Goal: Task Accomplishment & Management: Complete application form

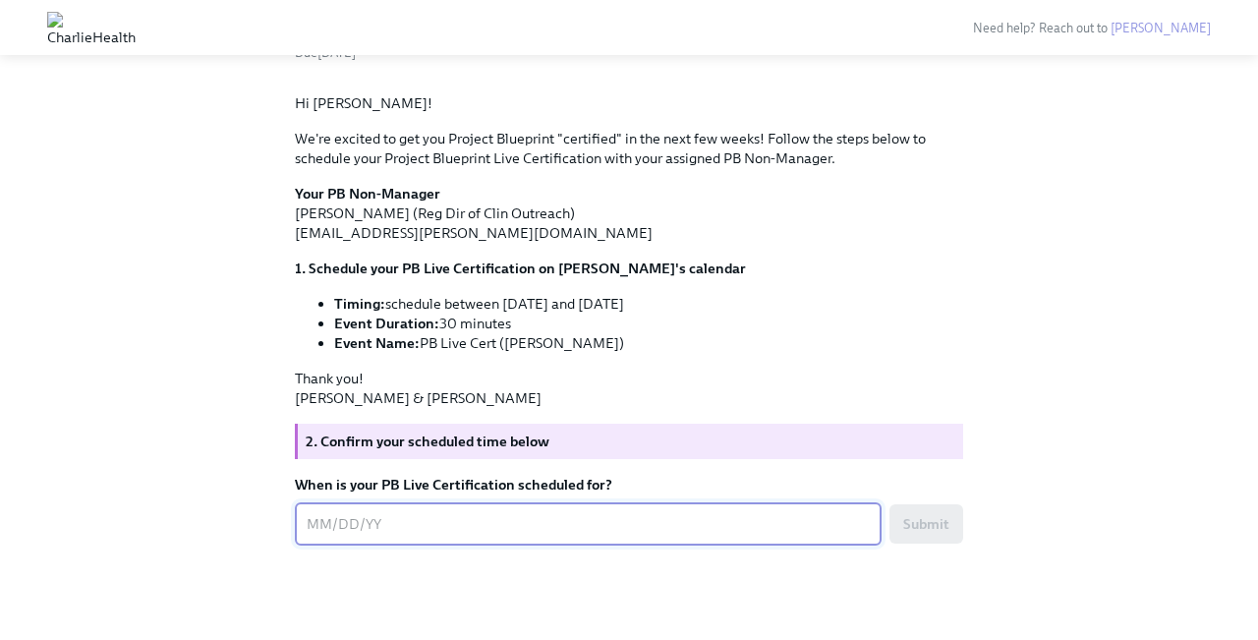
scroll to position [162, 0]
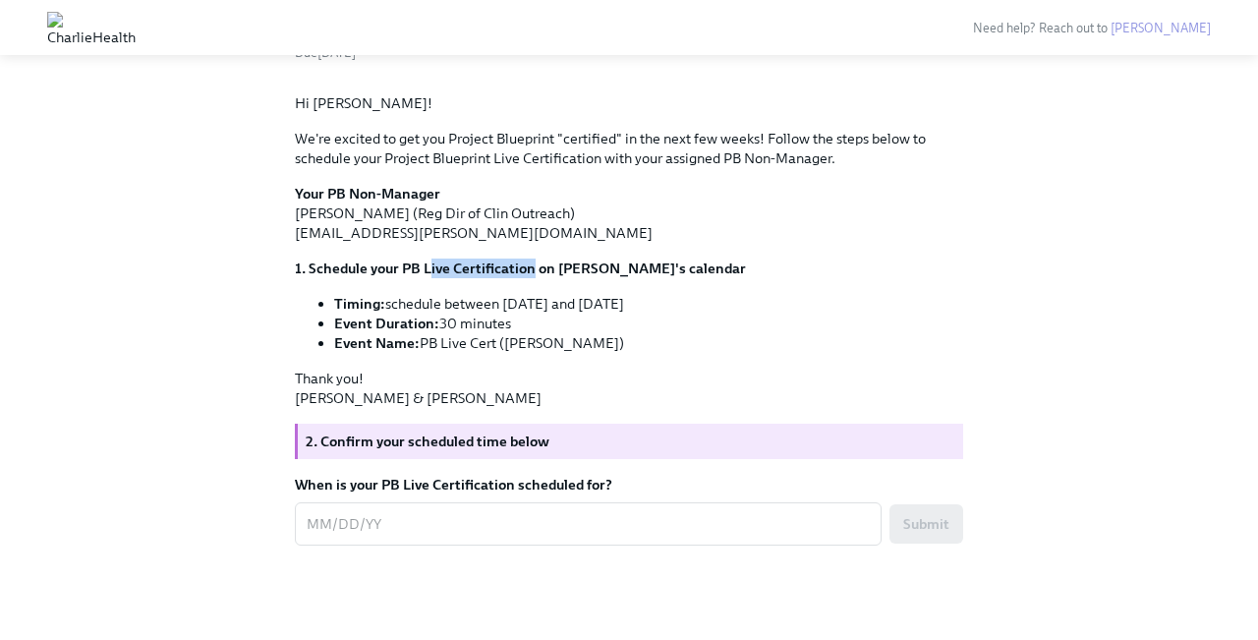
drag, startPoint x: 427, startPoint y: 414, endPoint x: 530, endPoint y: 417, distance: 102.2
click at [530, 277] on strong "1. Schedule your PB Live Certification on [PERSON_NAME]'s calendar" at bounding box center [520, 268] width 451 height 18
copy strong "ive Certification"
click at [316, 504] on div "x ​" at bounding box center [588, 523] width 587 height 43
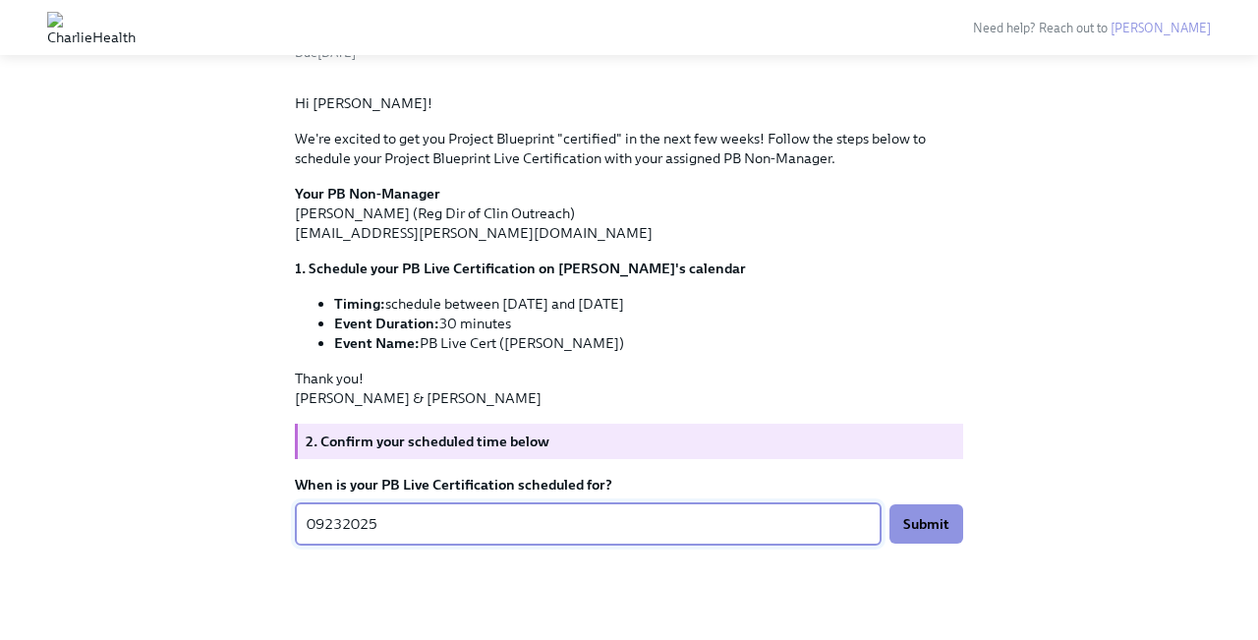
type textarea "09232025"
click at [867, 363] on div "Hi [PERSON_NAME]! We're excited to get you Project Blueprint "certified" in the…" at bounding box center [629, 250] width 668 height 314
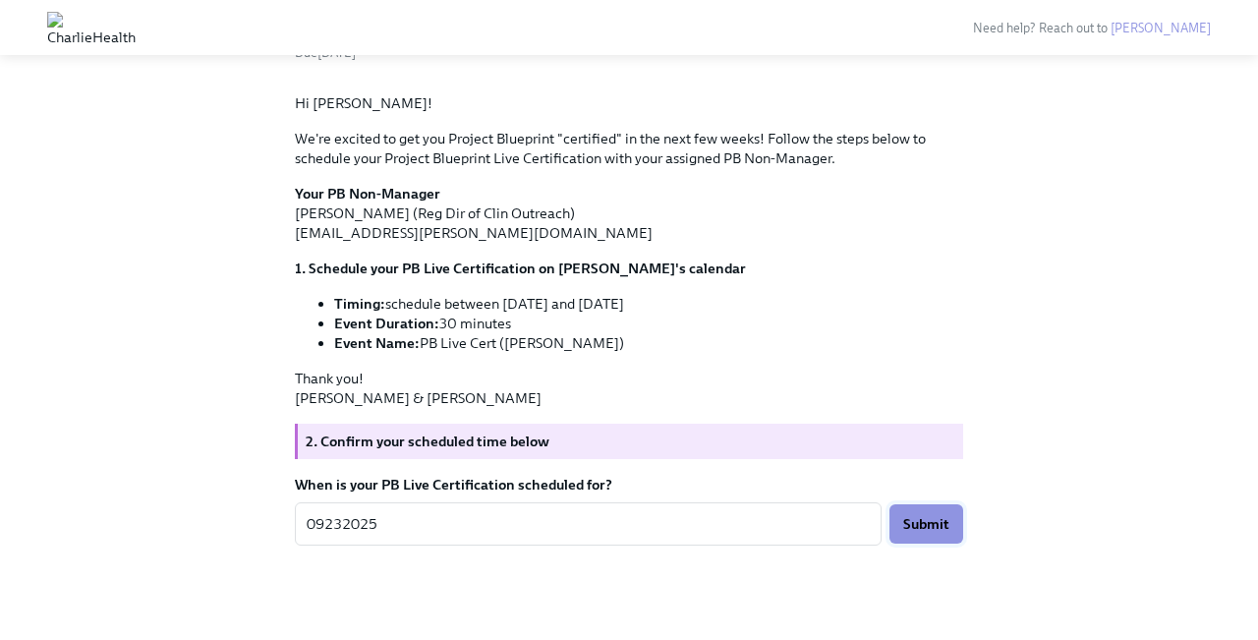
click at [933, 522] on span "Submit" at bounding box center [926, 524] width 46 height 20
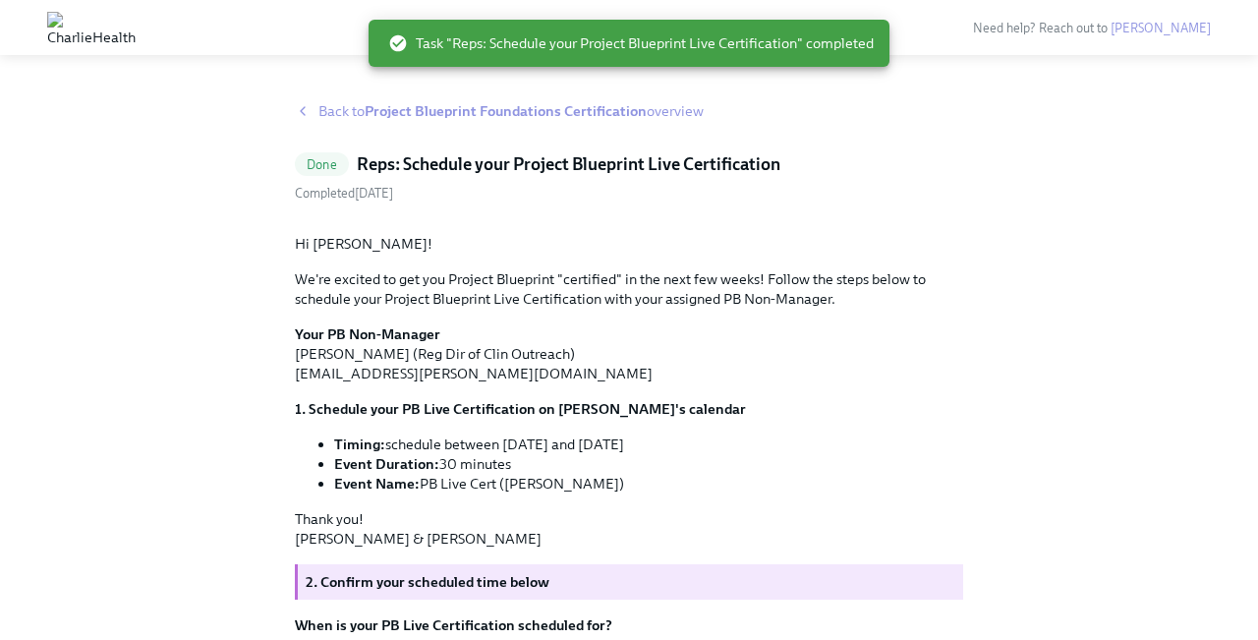
scroll to position [0, 0]
click at [331, 106] on span "Back to Project Blueprint Foundations Certification overview" at bounding box center [510, 112] width 385 height 20
